Goal: Task Accomplishment & Management: Complete application form

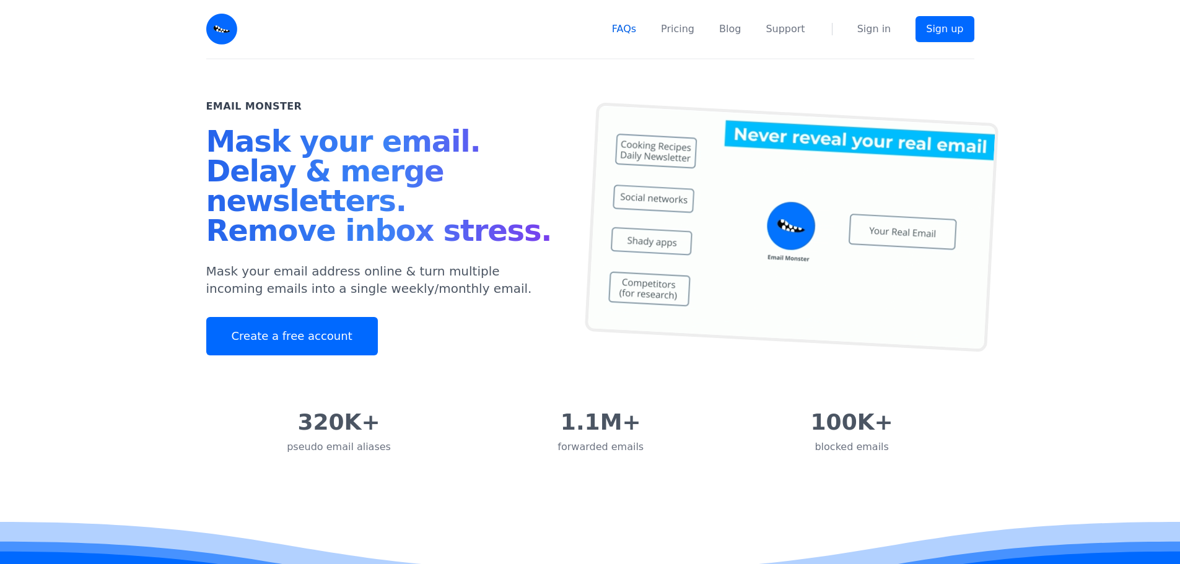
click at [634, 35] on link "FAQs" at bounding box center [624, 29] width 24 height 15
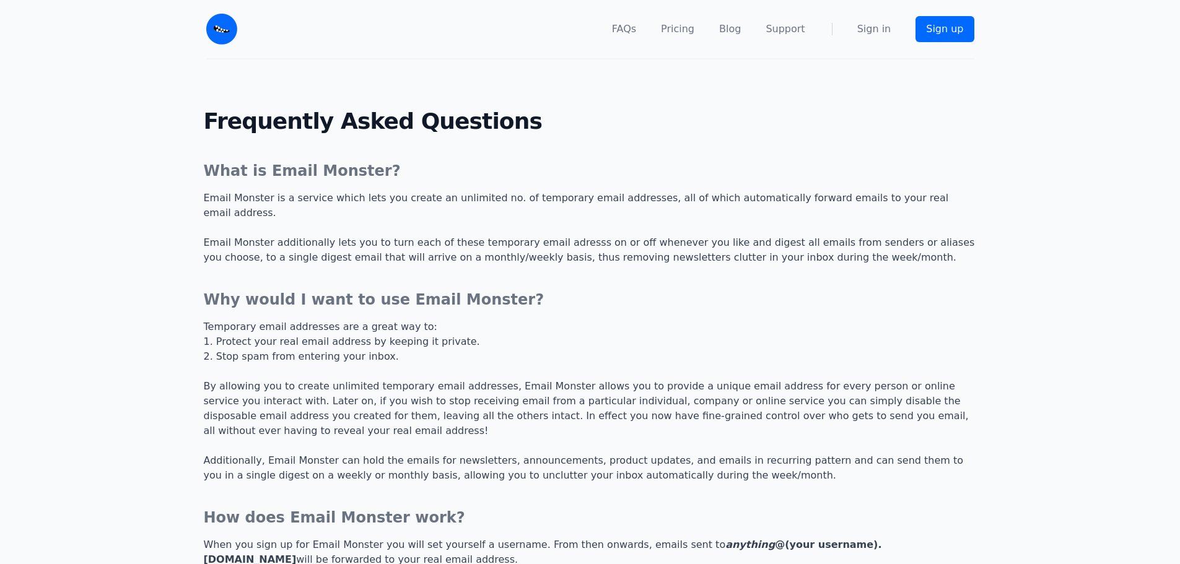
click at [285, 199] on p "Email Monster is a service which lets you create an unlimited no. of temporary …" at bounding box center [590, 228] width 773 height 74
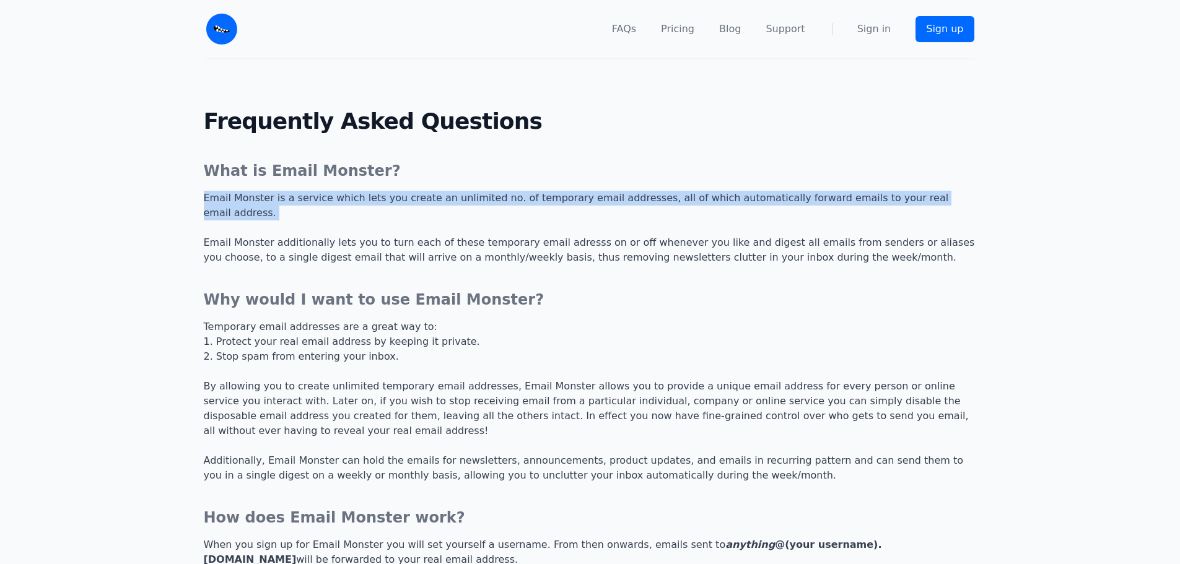
click at [285, 199] on p "Email Monster is a service which lets you create an unlimited no. of temporary …" at bounding box center [590, 228] width 773 height 74
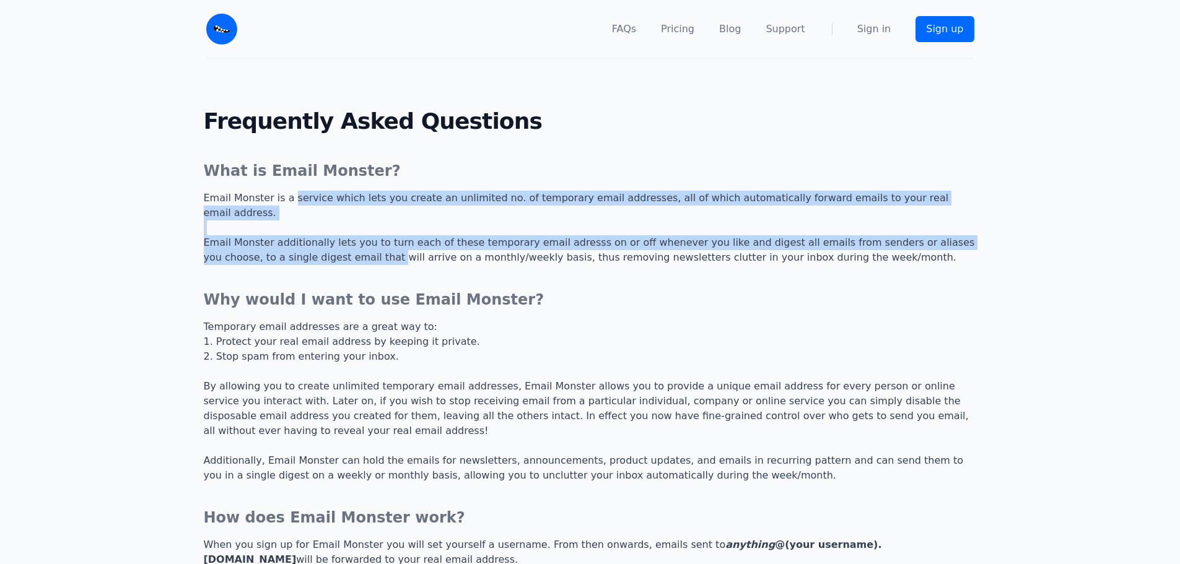
drag, startPoint x: 285, startPoint y: 199, endPoint x: 287, endPoint y: 237, distance: 37.2
click at [287, 237] on p "Email Monster is a service which lets you create an unlimited no. of temporary …" at bounding box center [590, 228] width 773 height 74
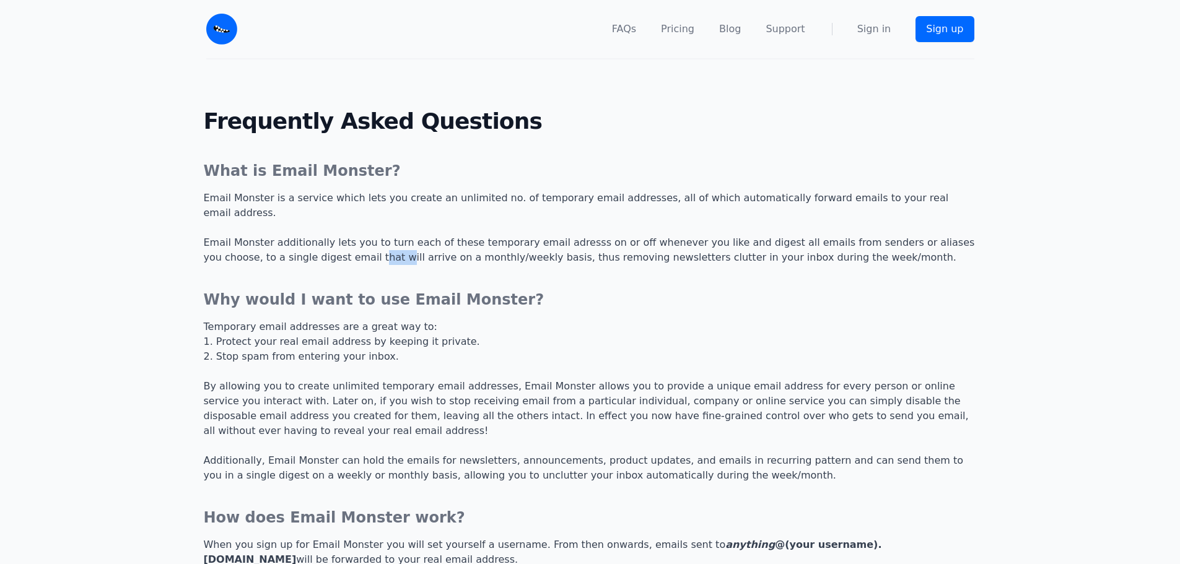
click at [287, 237] on p "Email Monster is a service which lets you create an unlimited no. of temporary …" at bounding box center [590, 228] width 773 height 74
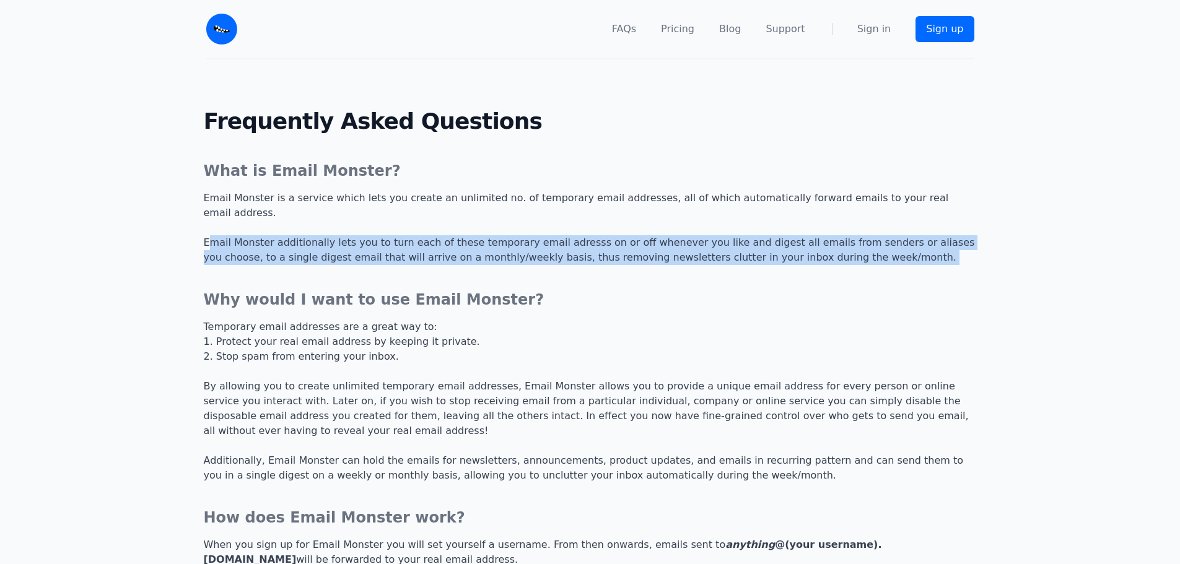
click at [287, 237] on p "Email Monster is a service which lets you create an unlimited no. of temporary …" at bounding box center [590, 228] width 773 height 74
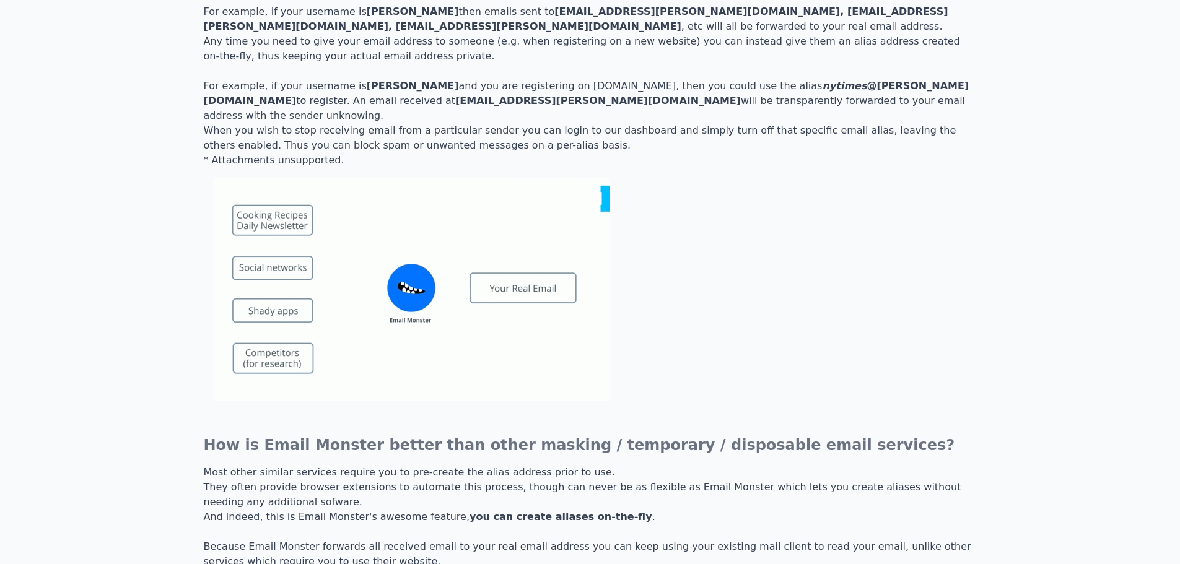
scroll to position [805, 0]
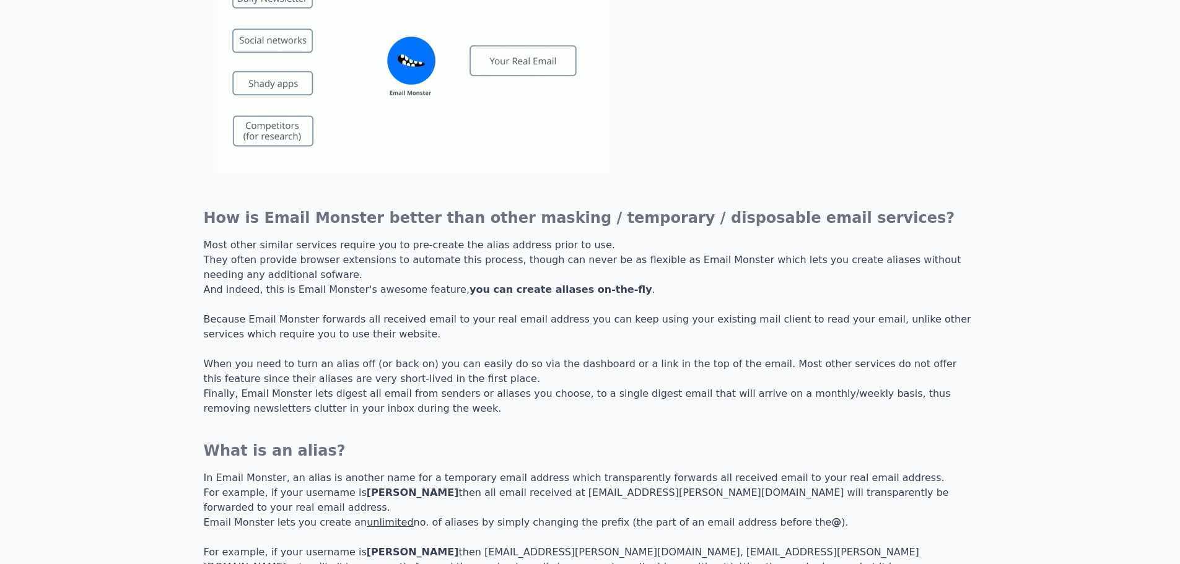
click at [325, 208] on h3 "How is Email Monster better than other masking / temporary / disposable email s…" at bounding box center [590, 218] width 773 height 20
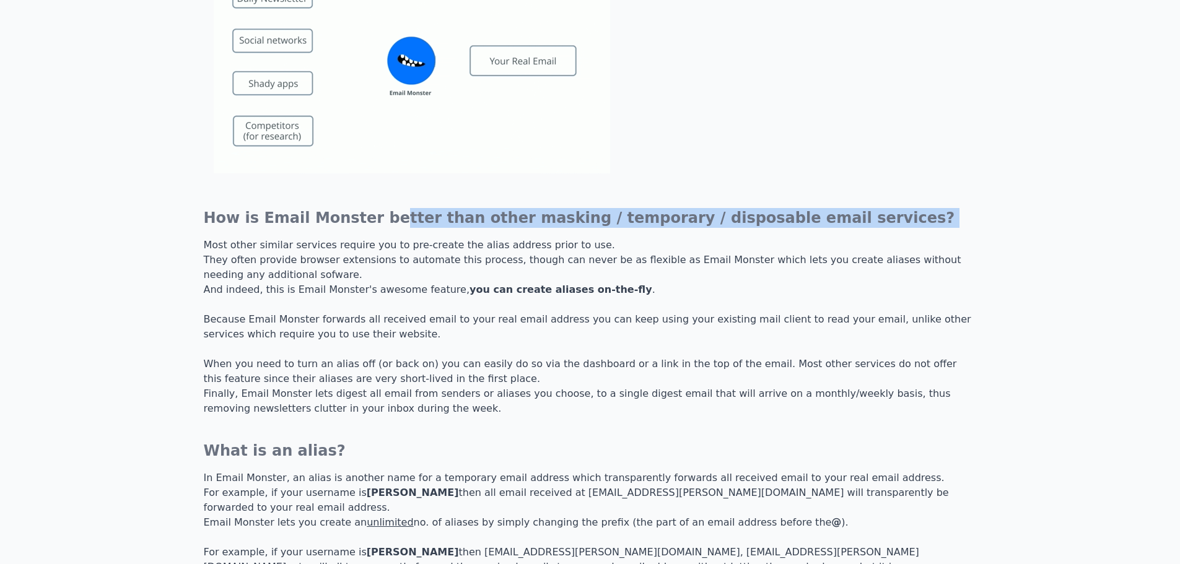
click at [325, 208] on h3 "How is Email Monster better than other masking / temporary / disposable email s…" at bounding box center [590, 218] width 773 height 20
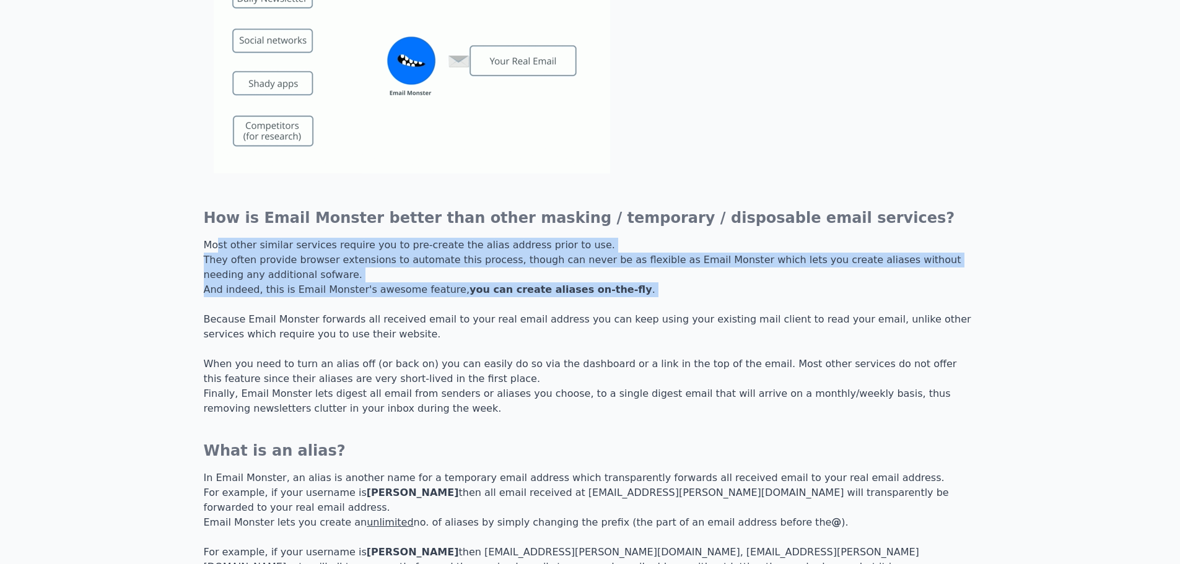
drag, startPoint x: 223, startPoint y: 199, endPoint x: 249, endPoint y: 265, distance: 71.2
click at [249, 265] on p "Most other similar services require you to pre-create the alias address prior t…" at bounding box center [590, 327] width 773 height 178
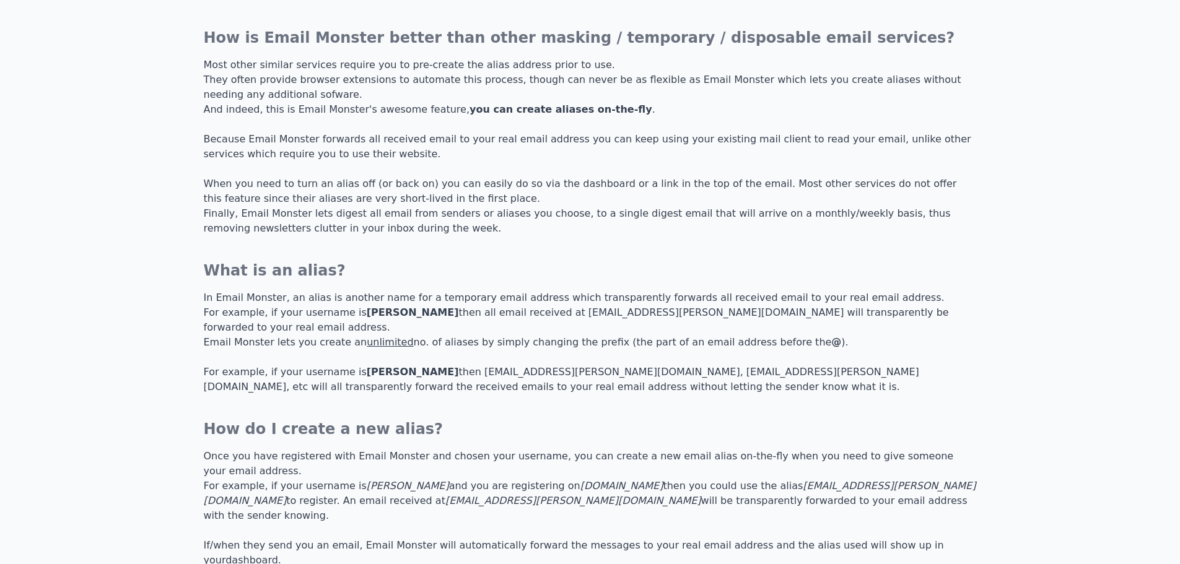
scroll to position [1115, 0]
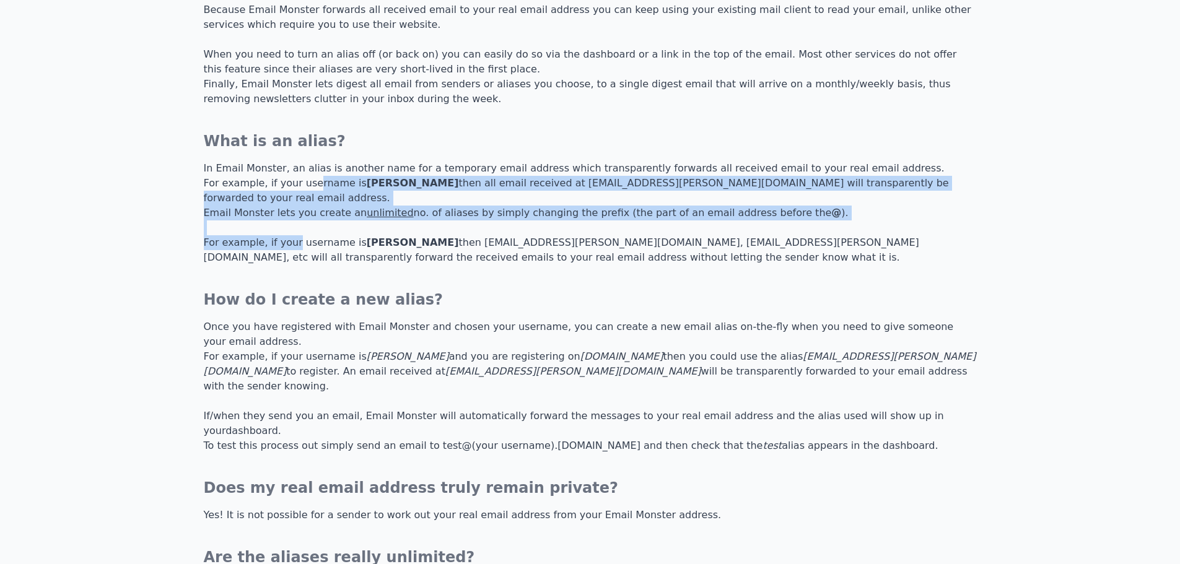
drag, startPoint x: 301, startPoint y: 137, endPoint x: 283, endPoint y: 181, distance: 48.1
click at [283, 181] on p "In Email Monster, an alias is another name for a temporary email address which …" at bounding box center [590, 213] width 773 height 104
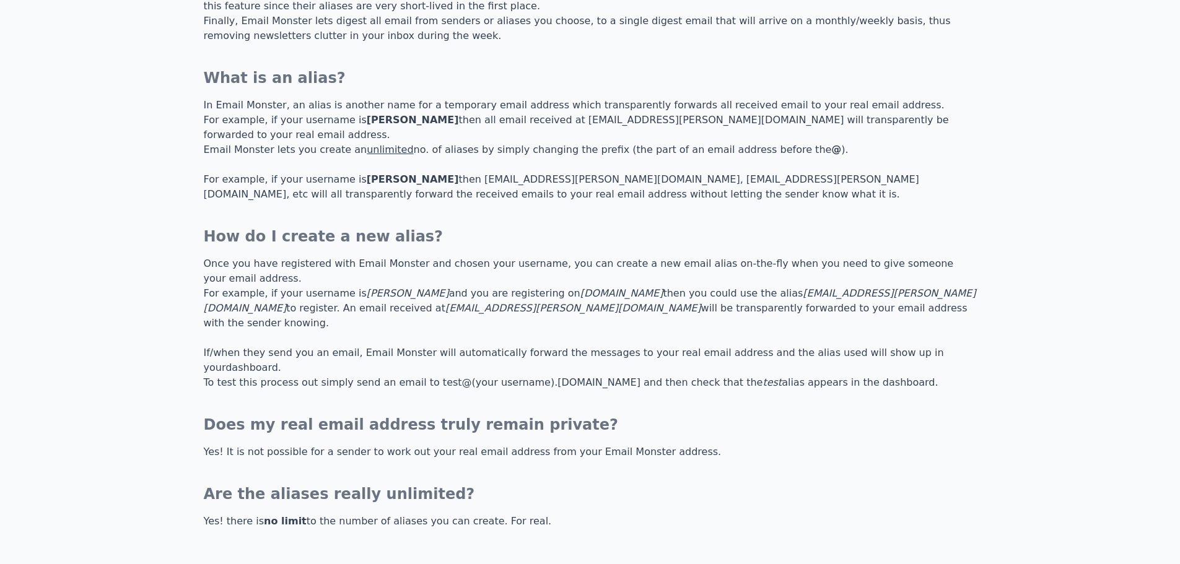
scroll to position [1220, 0]
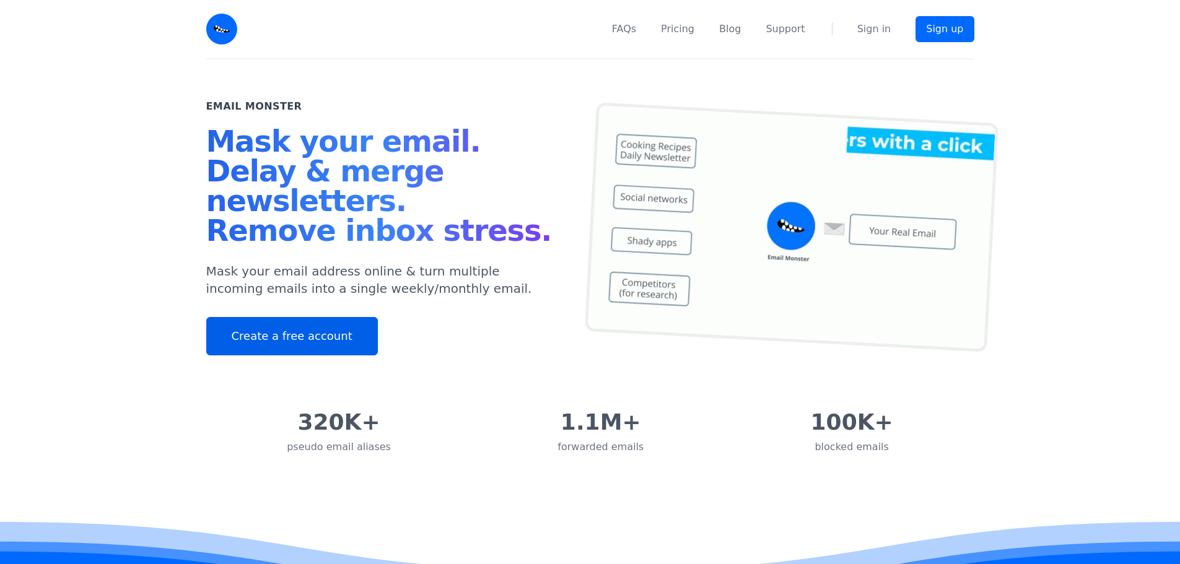
click at [291, 325] on link "Create a free account" at bounding box center [292, 336] width 172 height 38
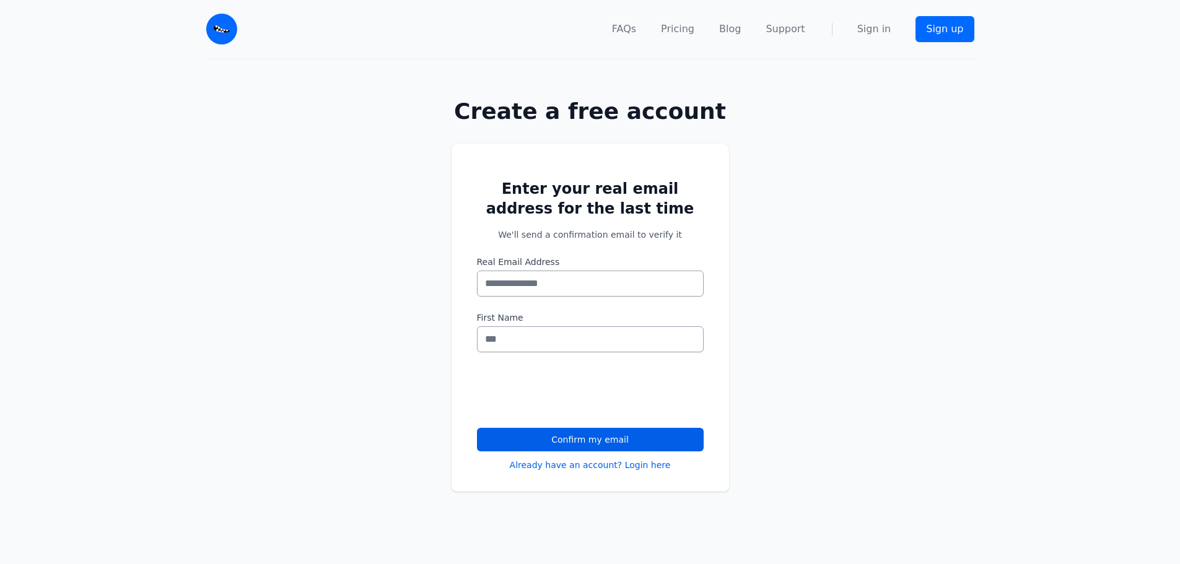
click at [590, 291] on input "Real Email Address" at bounding box center [590, 284] width 227 height 26
type input "**********"
click at [636, 346] on input "First Name" at bounding box center [590, 339] width 227 height 26
type input "***"
click at [538, 428] on button "Confirm my email" at bounding box center [590, 440] width 227 height 24
